Goal: Task Accomplishment & Management: Manage account settings

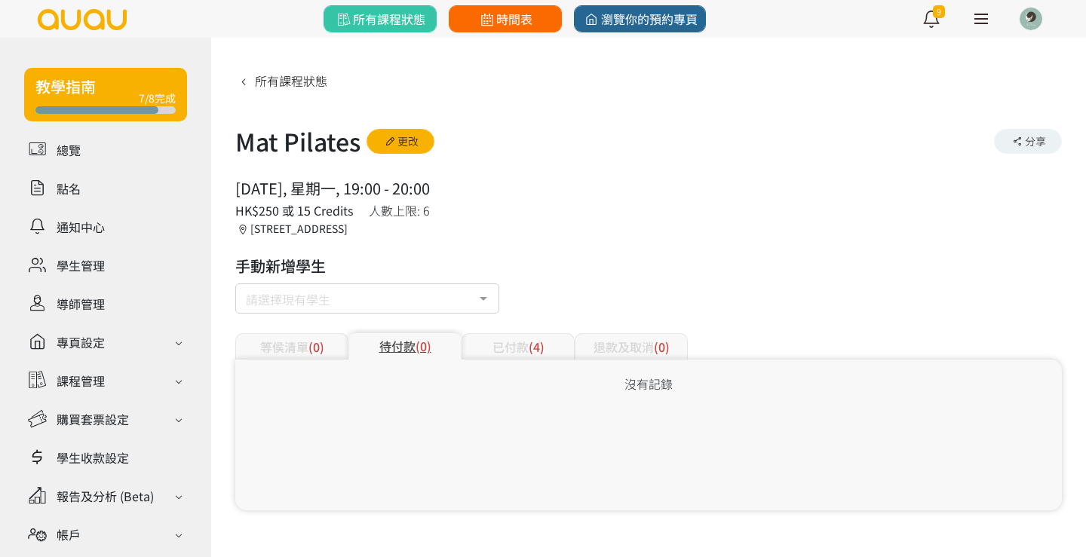
click at [523, 29] on link "時間表" at bounding box center [505, 18] width 113 height 27
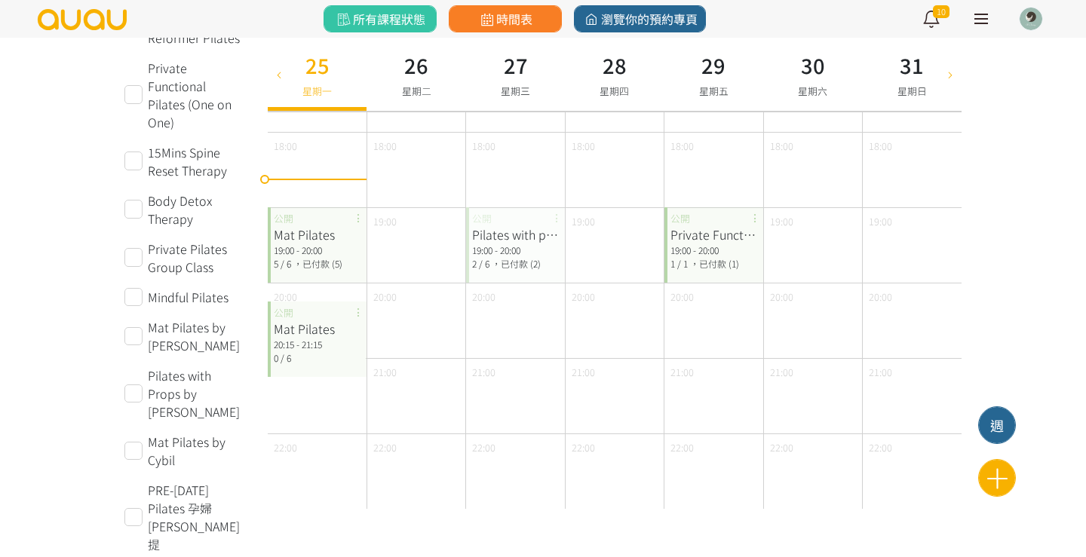
scroll to position [726, 0]
click at [308, 246] on div "19:00 - 20:00" at bounding box center [317, 251] width 87 height 14
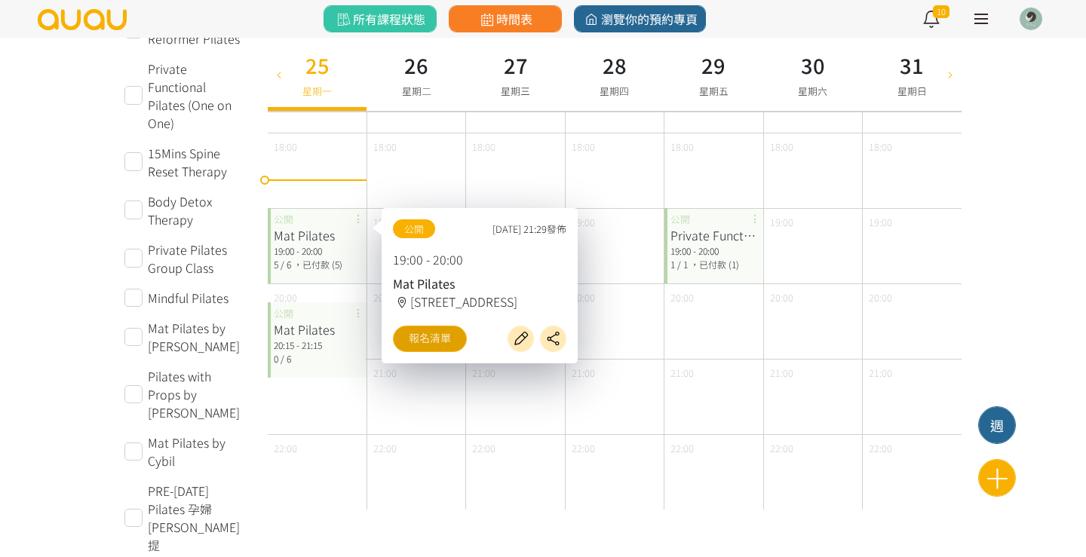
click at [435, 339] on link "報名清單" at bounding box center [430, 339] width 74 height 26
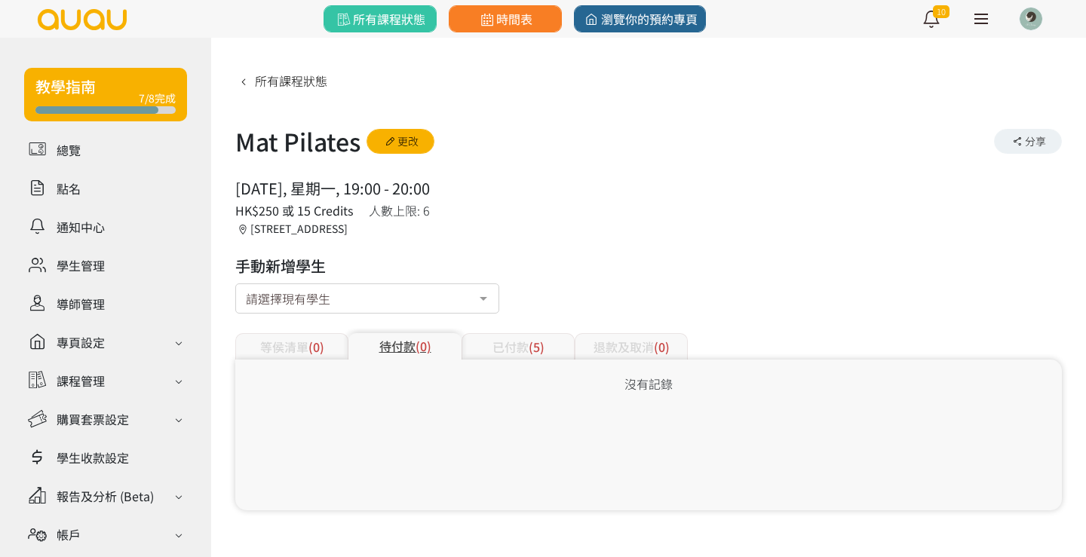
click at [542, 338] on span "(5)" at bounding box center [537, 347] width 16 height 18
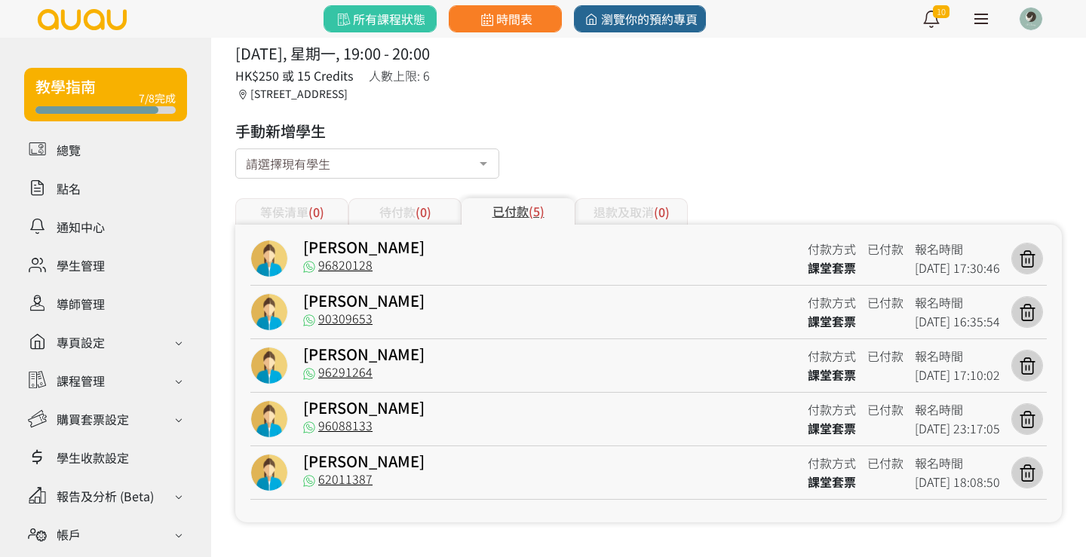
scroll to position [135, 0]
click at [1033, 314] on icon at bounding box center [1027, 312] width 29 height 20
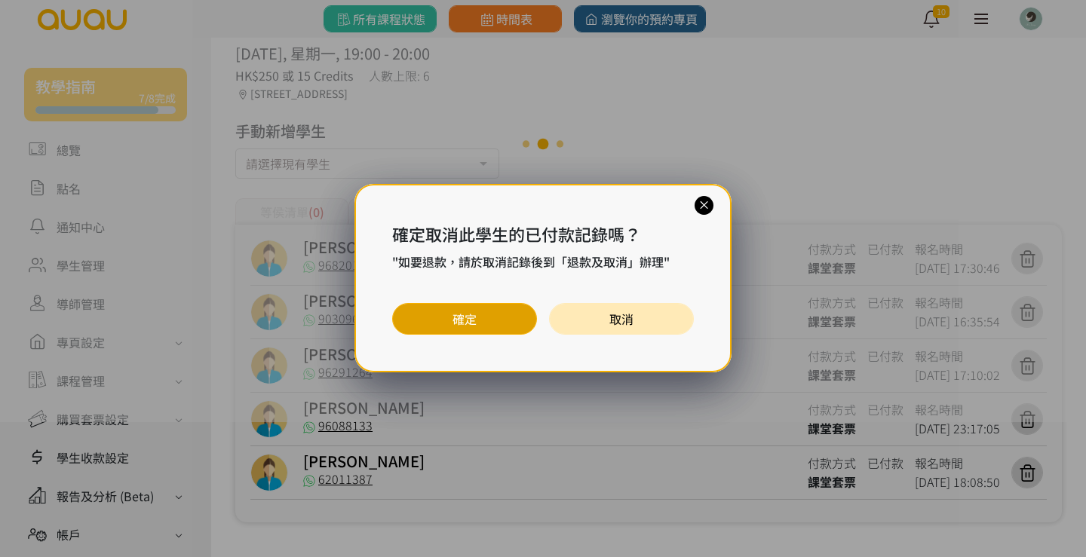
click at [511, 313] on button "確定" at bounding box center [464, 319] width 145 height 32
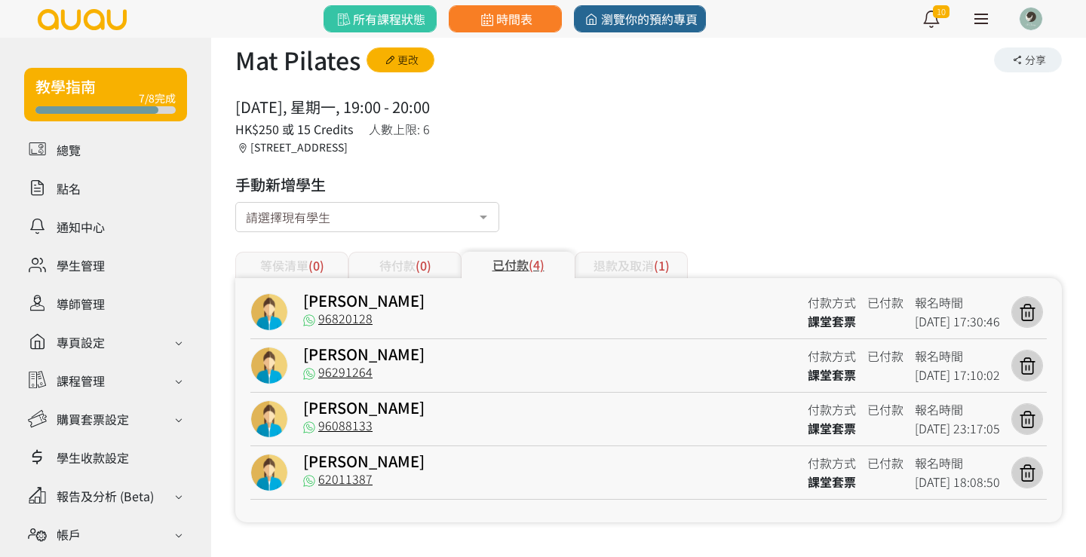
click at [634, 262] on div "退款及取消 (1)" at bounding box center [631, 265] width 113 height 26
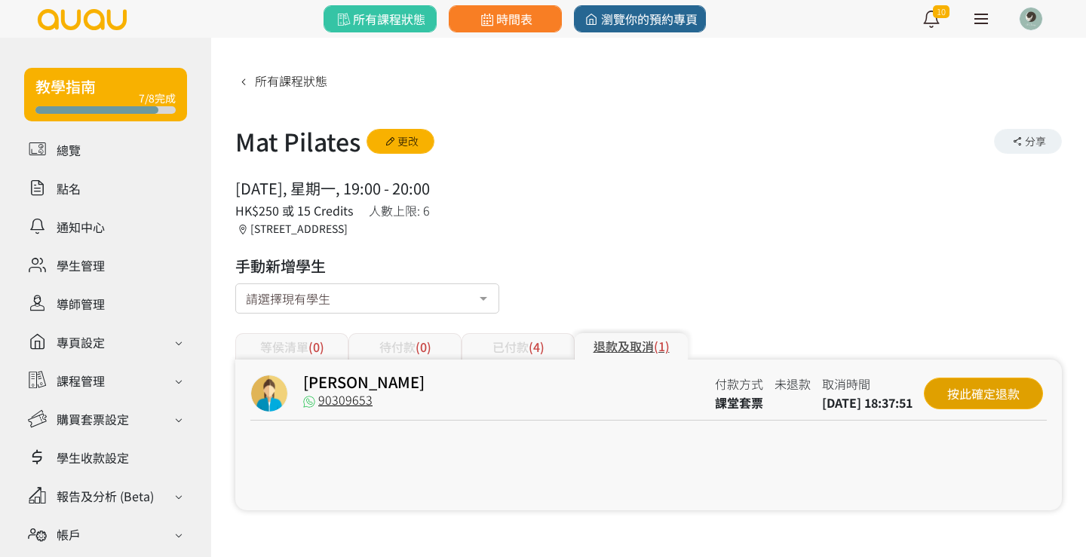
click at [989, 382] on div "按此確定退款" at bounding box center [983, 394] width 119 height 32
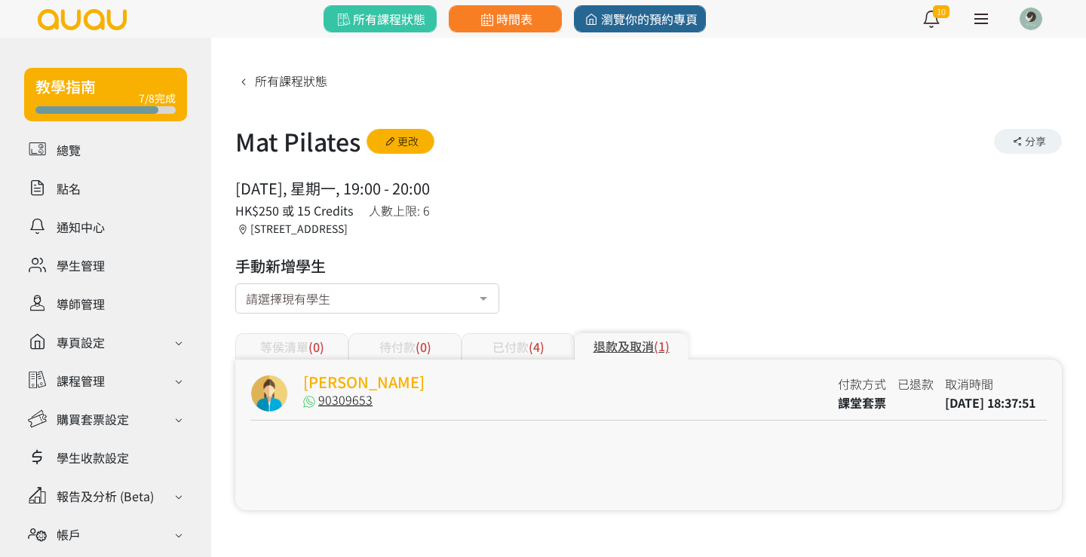
click at [342, 371] on link "[PERSON_NAME]" at bounding box center [363, 382] width 121 height 22
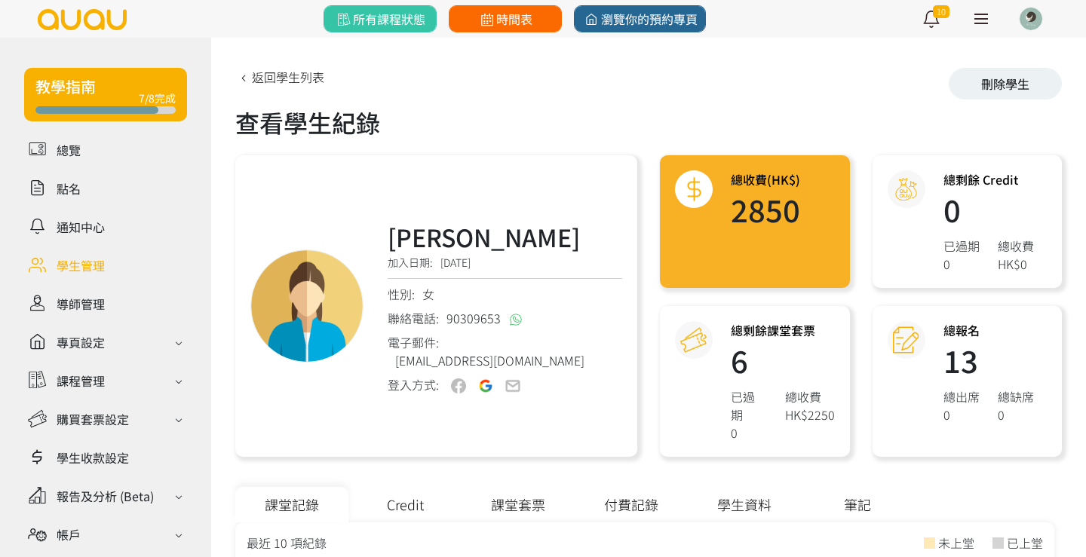
click at [507, 21] on span "時間表" at bounding box center [504, 19] width 55 height 18
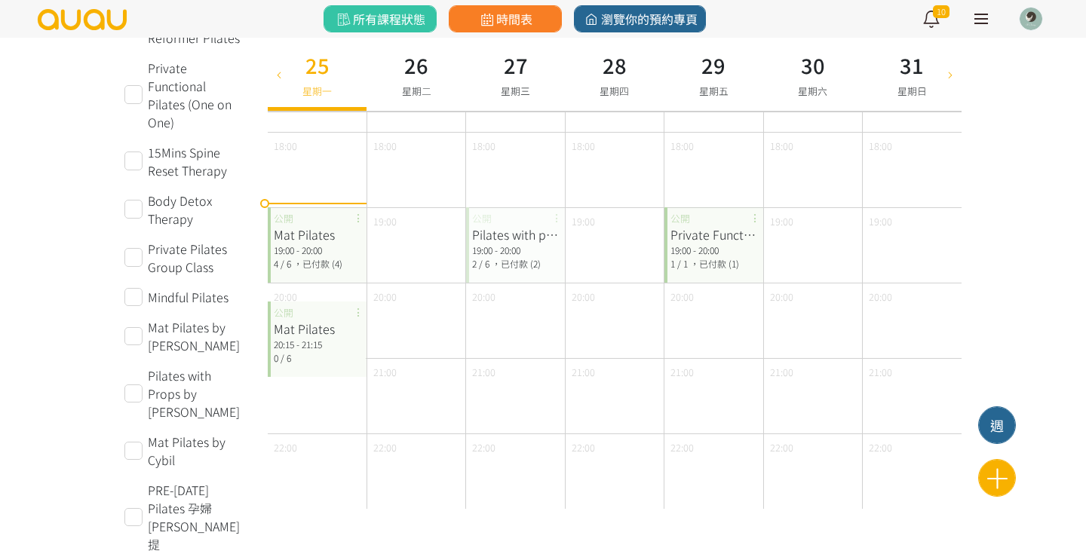
scroll to position [726, 0]
click at [316, 265] on span "，已付款 (4)" at bounding box center [317, 264] width 49 height 13
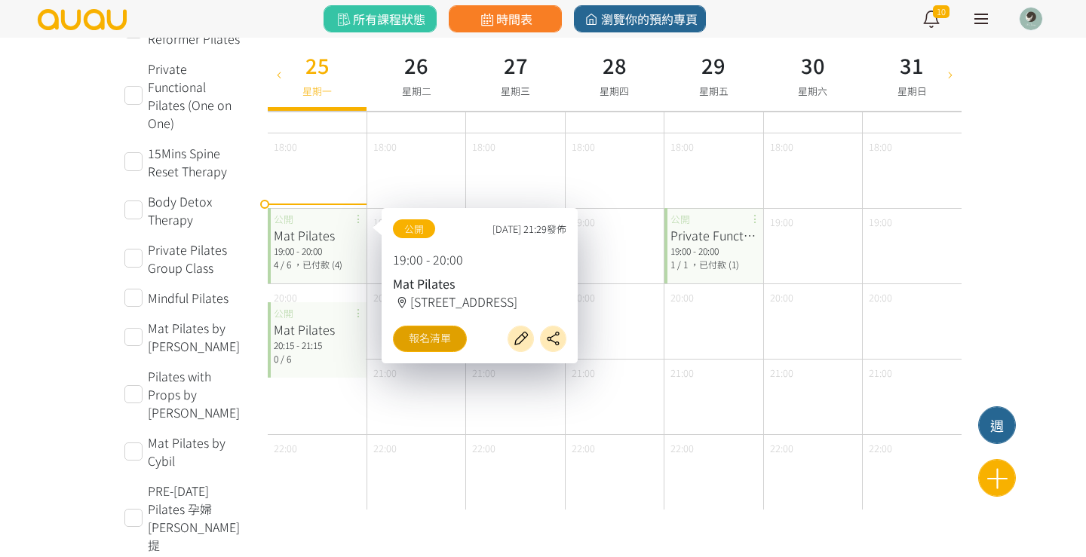
click at [431, 338] on link "報名清單" at bounding box center [430, 339] width 74 height 26
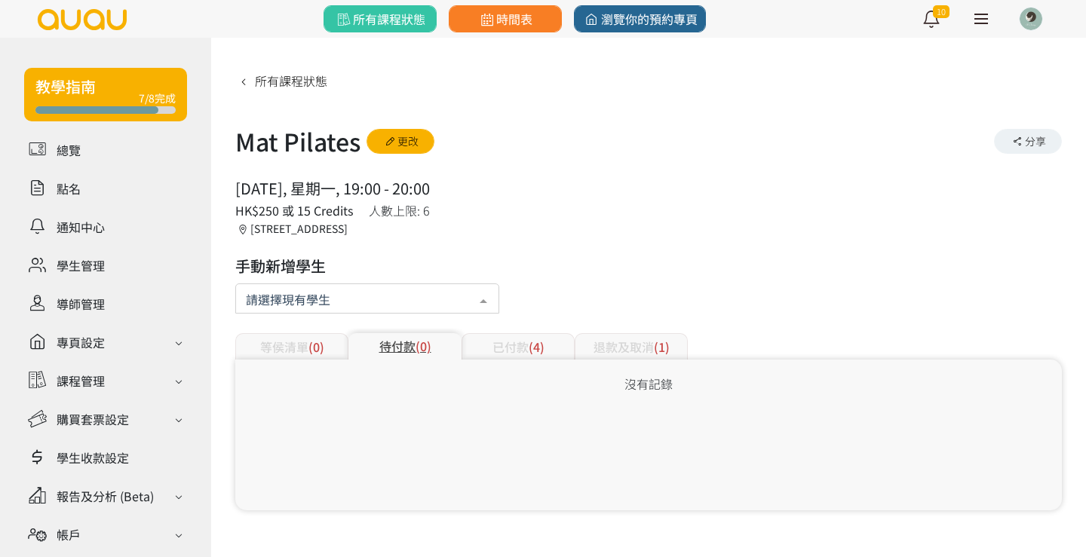
click at [327, 284] on div at bounding box center [367, 299] width 264 height 30
type input "十"
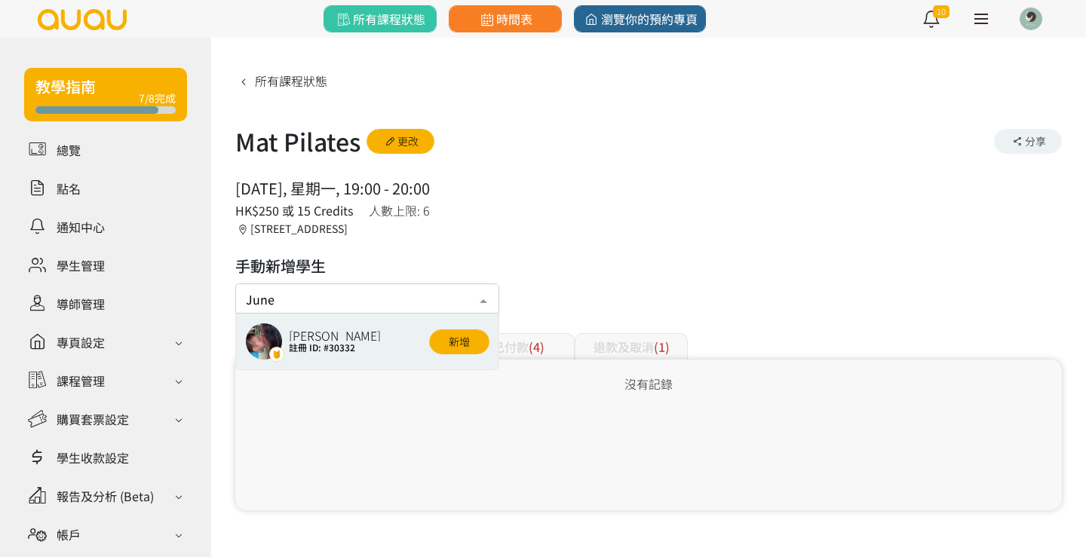
type input "June"
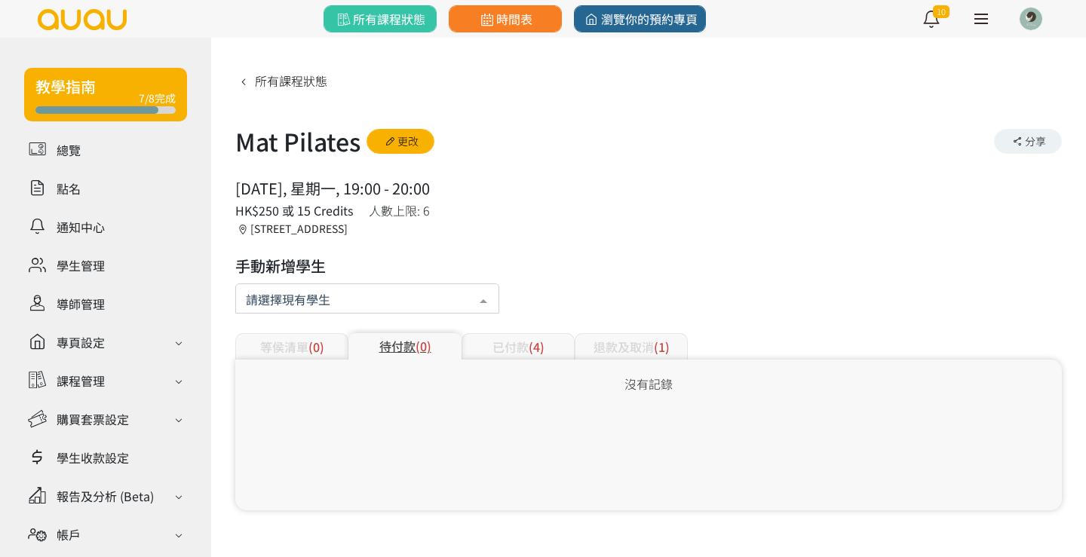
click at [349, 295] on div at bounding box center [367, 299] width 264 height 30
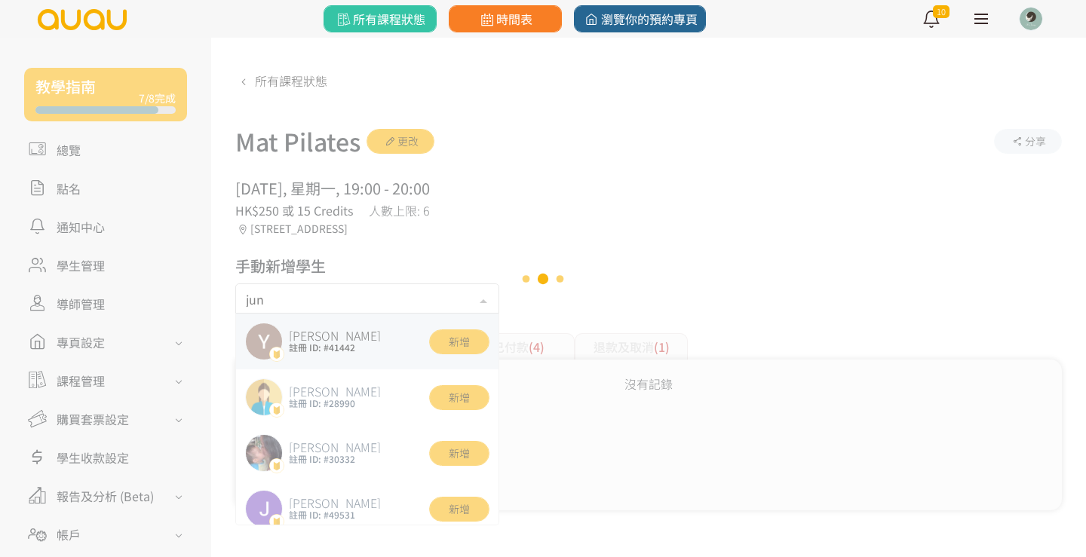
type input "june"
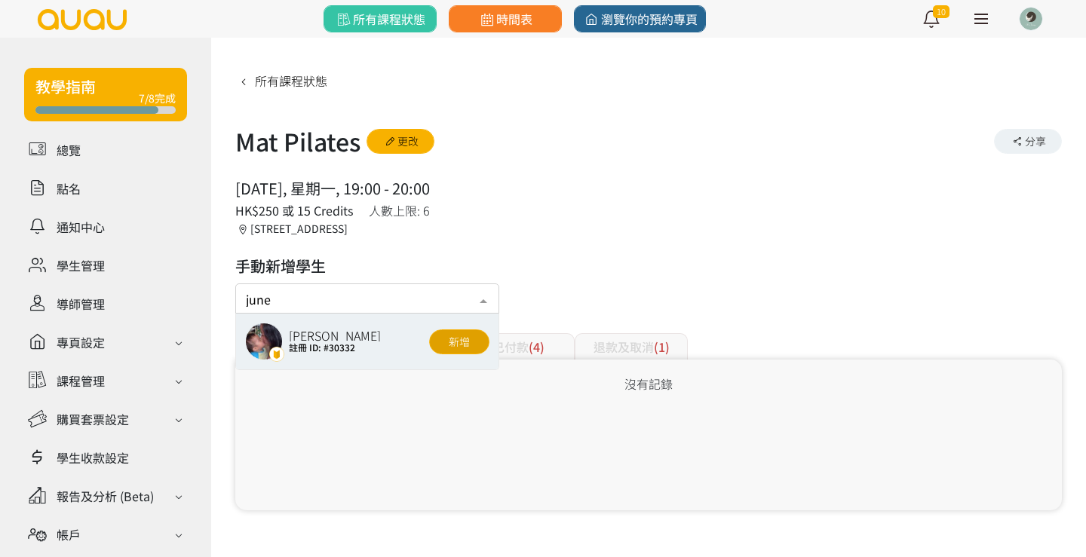
click at [452, 342] on button "新增" at bounding box center [459, 342] width 60 height 25
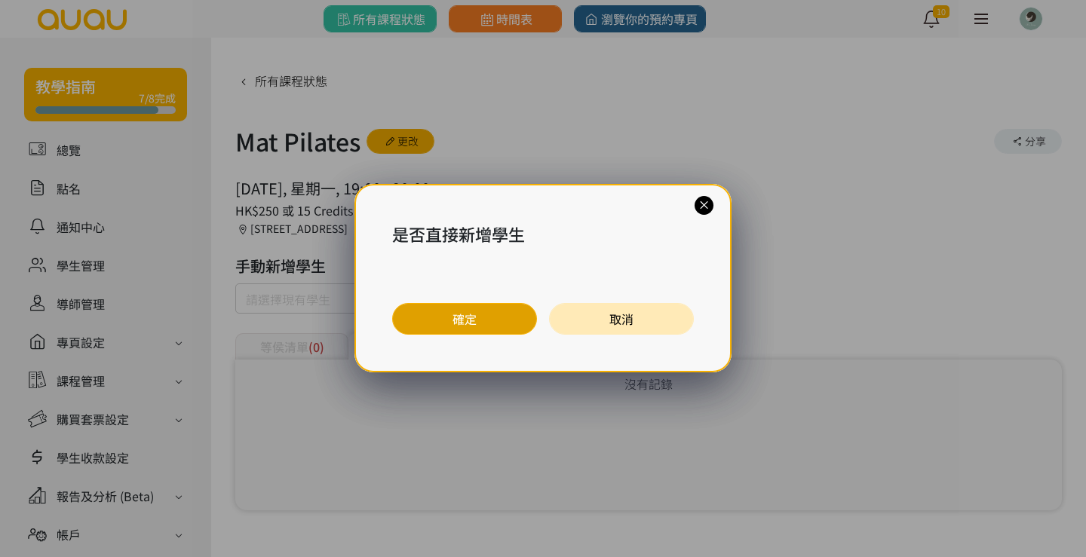
click at [458, 325] on button "確定" at bounding box center [464, 319] width 145 height 32
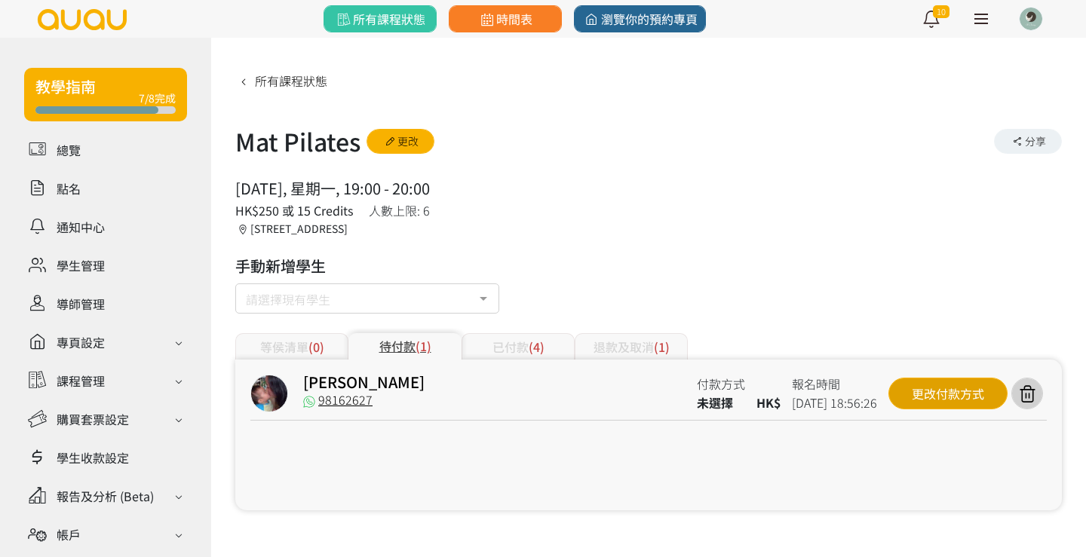
click at [931, 397] on div "更改付款方式" at bounding box center [947, 394] width 119 height 32
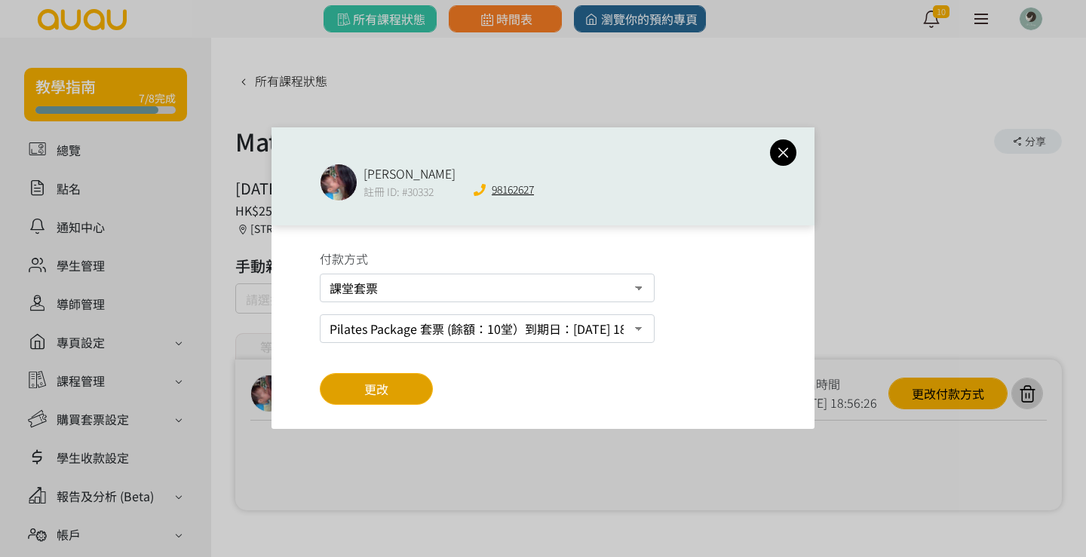
click at [378, 388] on span "更改" at bounding box center [376, 389] width 24 height 18
